Goal: Obtain resource: Download file/media

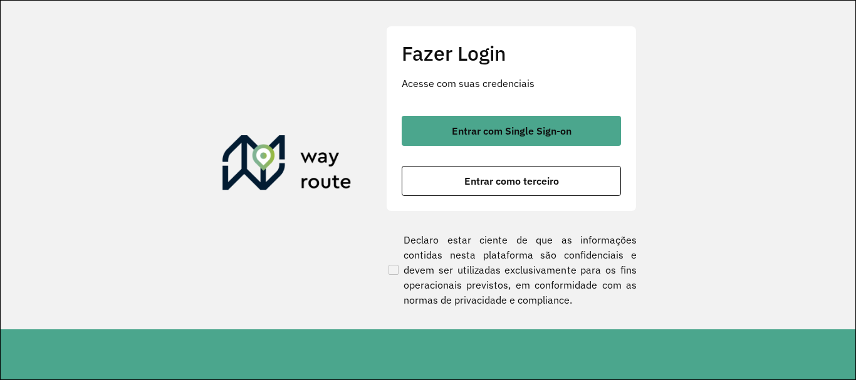
click at [461, 138] on button "Entrar com Single Sign-on" at bounding box center [511, 131] width 219 height 30
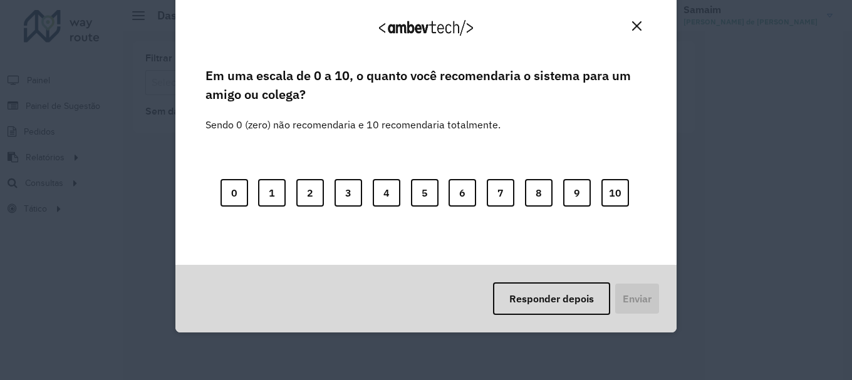
drag, startPoint x: 549, startPoint y: 313, endPoint x: 546, endPoint y: 303, distance: 9.7
click at [550, 312] on button "Responder depois" at bounding box center [551, 299] width 117 height 33
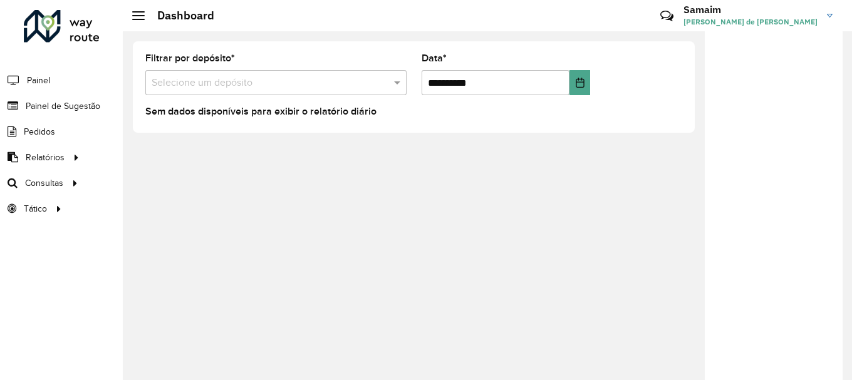
click at [546, 303] on div "**********" at bounding box center [487, 205] width 729 height 349
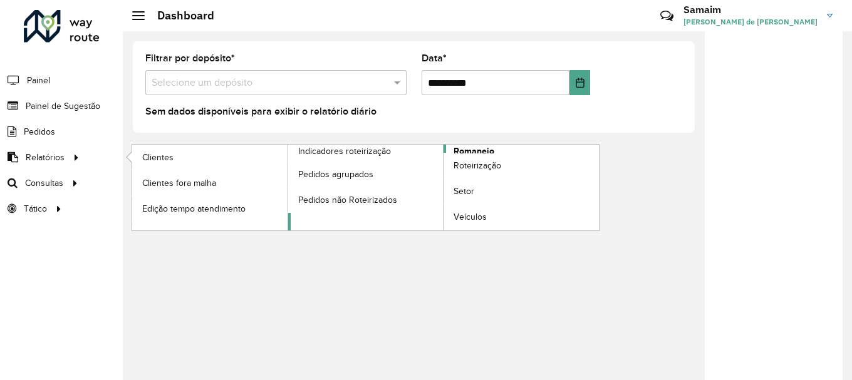
click at [476, 150] on span "Romaneio" at bounding box center [474, 151] width 41 height 13
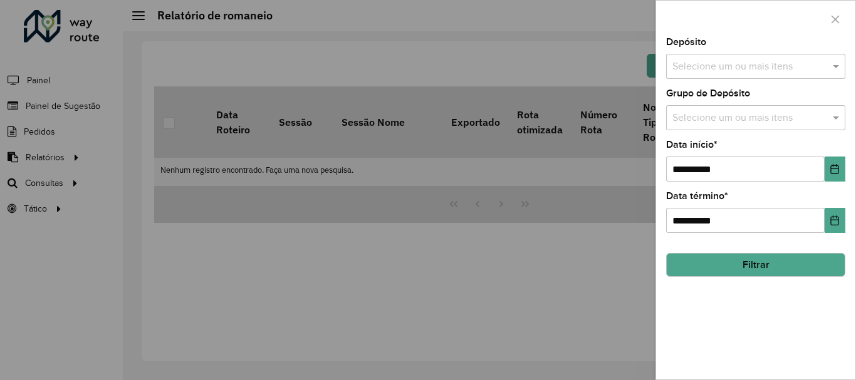
click at [699, 70] on input "text" at bounding box center [749, 67] width 160 height 15
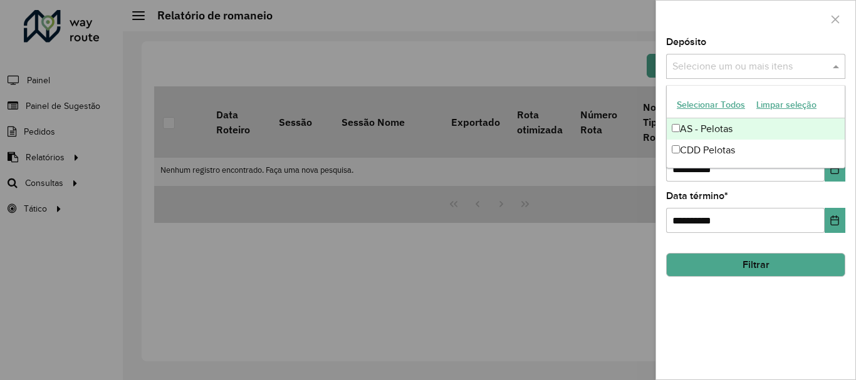
click at [711, 103] on button "Selecionar Todos" at bounding box center [711, 104] width 80 height 19
click at [722, 23] on div at bounding box center [755, 19] width 199 height 37
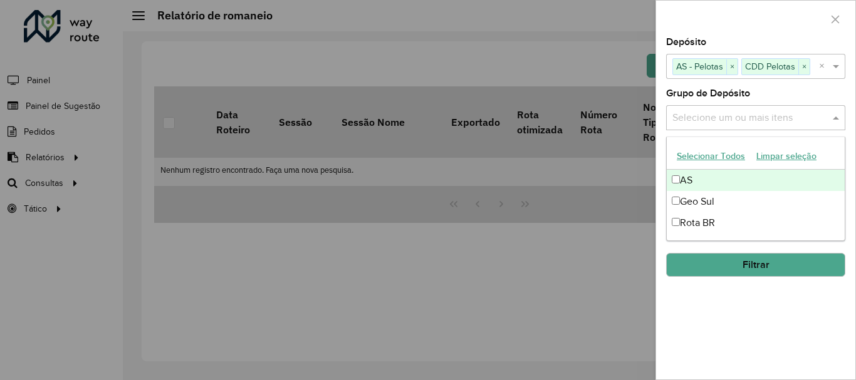
click at [724, 115] on input "text" at bounding box center [749, 118] width 160 height 15
click at [714, 150] on button "Selecionar Todos" at bounding box center [711, 156] width 80 height 19
click at [768, 92] on div "Grupo de Depósito Selecione um ou mais itens AS × Geo Sul × Rota BR × ×" at bounding box center [755, 109] width 179 height 41
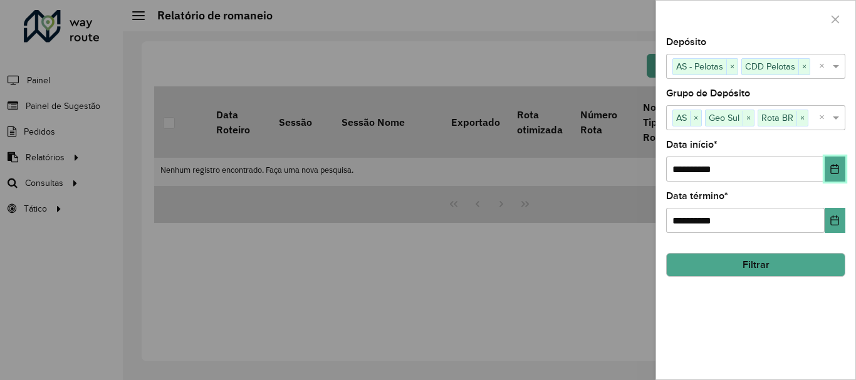
click at [840, 167] on icon "Choose Date" at bounding box center [835, 169] width 10 height 10
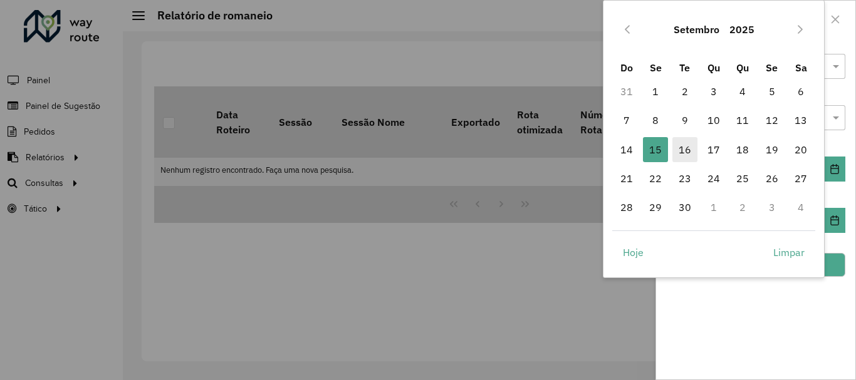
click at [686, 151] on span "16" at bounding box center [684, 149] width 25 height 25
type input "**********"
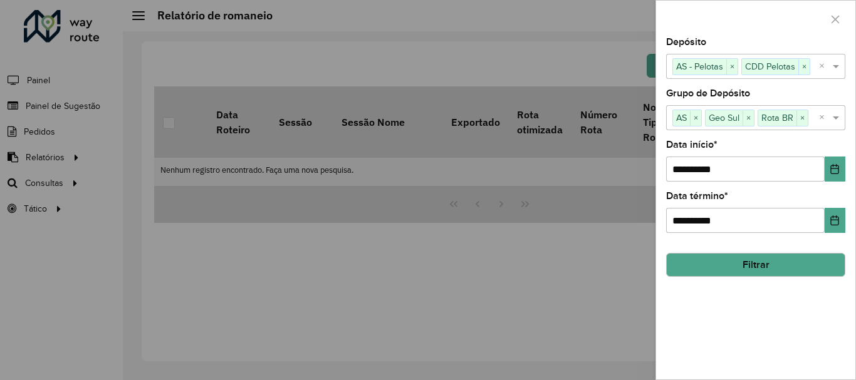
click at [739, 268] on button "Filtrar" at bounding box center [755, 265] width 179 height 24
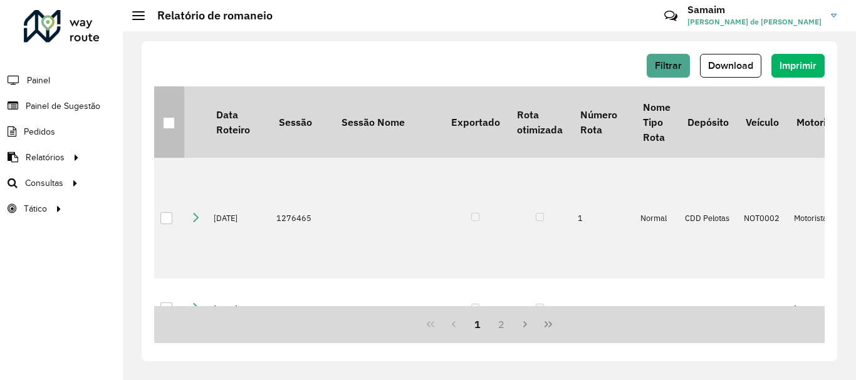
click at [165, 121] on div at bounding box center [169, 123] width 12 height 12
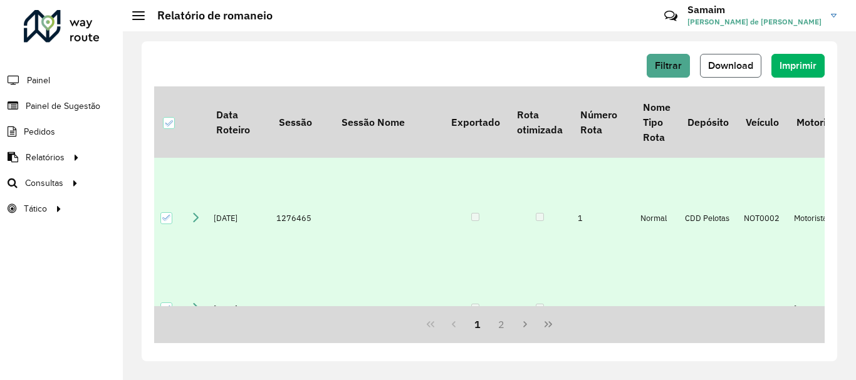
click at [721, 63] on span "Download" at bounding box center [730, 65] width 45 height 11
